Goal: Browse casually

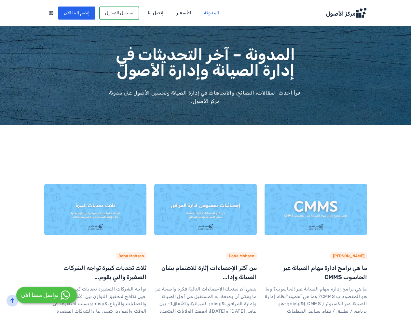
click at [44, 13] on div at bounding box center [51, 13] width 14 height 8
click at [365, 257] on link "[PERSON_NAME]" at bounding box center [349, 255] width 32 height 5
click at [251, 257] on link "Doha Mohsen" at bounding box center [241, 255] width 25 height 5
click at [122, 257] on link "Doha Mohsen" at bounding box center [131, 255] width 25 height 5
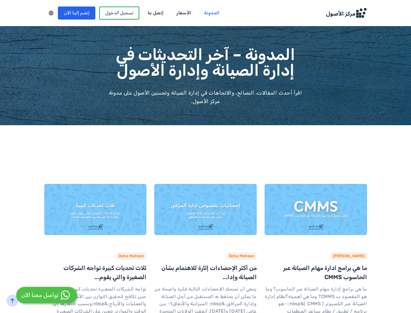
click at [12, 300] on icon "back-to-top" at bounding box center [12, 300] width 5 height 5
